Goal: Task Accomplishment & Management: Use online tool/utility

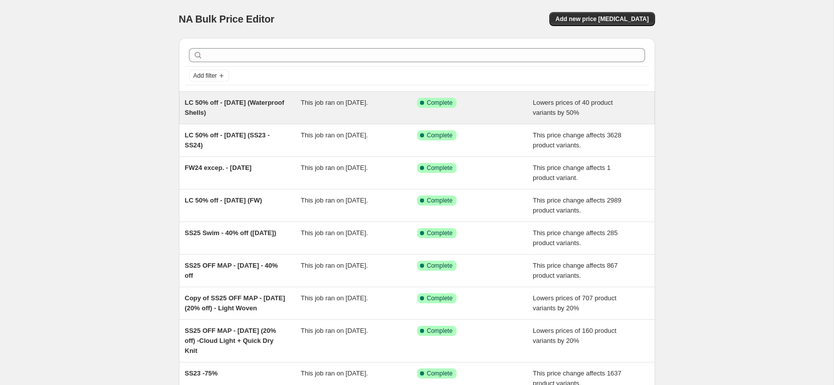
click at [275, 116] on div "LC 50% off - [DATE] (Waterproof Shells)" at bounding box center [243, 108] width 116 height 20
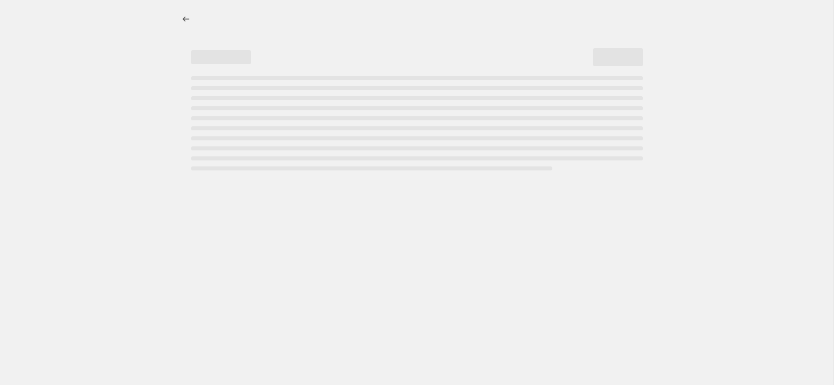
select select "percentage"
select select "collection"
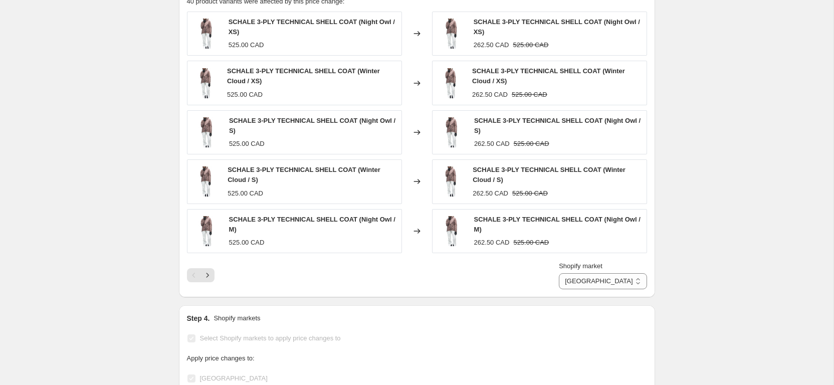
scroll to position [1031, 0]
